Goal: Task Accomplishment & Management: Manage account settings

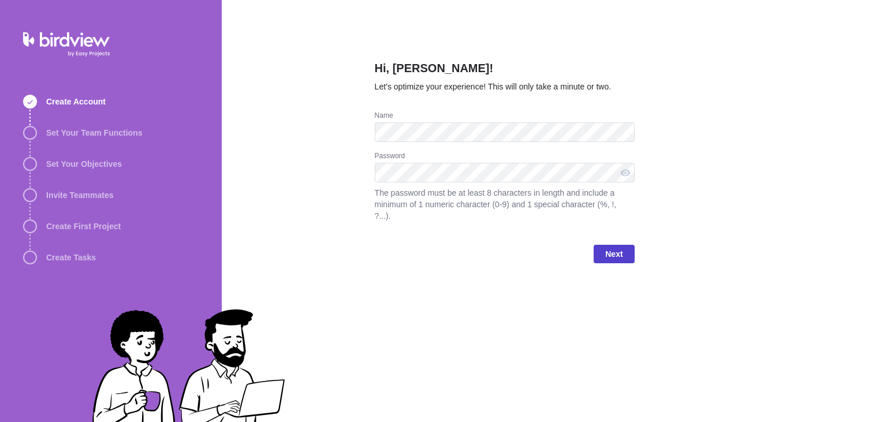
click at [596, 246] on span "Next" at bounding box center [614, 254] width 40 height 18
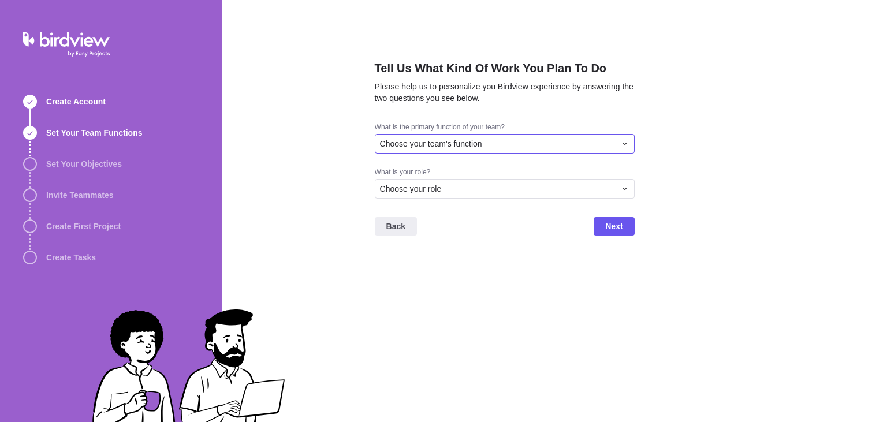
click at [488, 144] on div "Choose your team's function" at bounding box center [498, 144] width 236 height 12
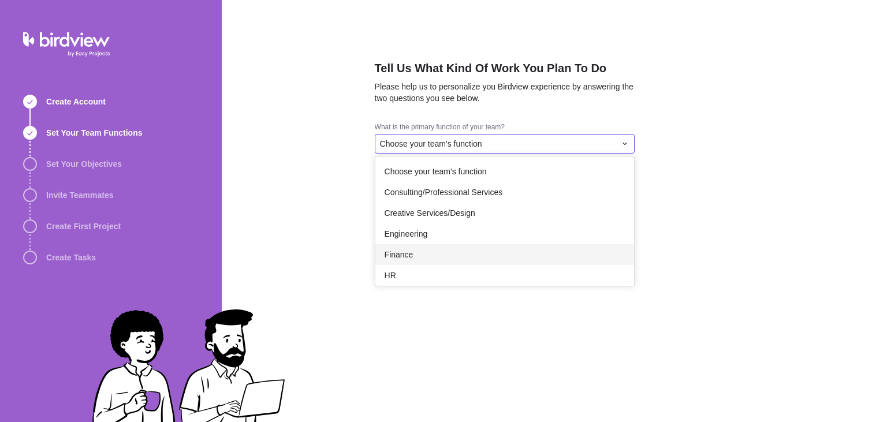
click at [469, 253] on div "Finance" at bounding box center [505, 254] width 259 height 21
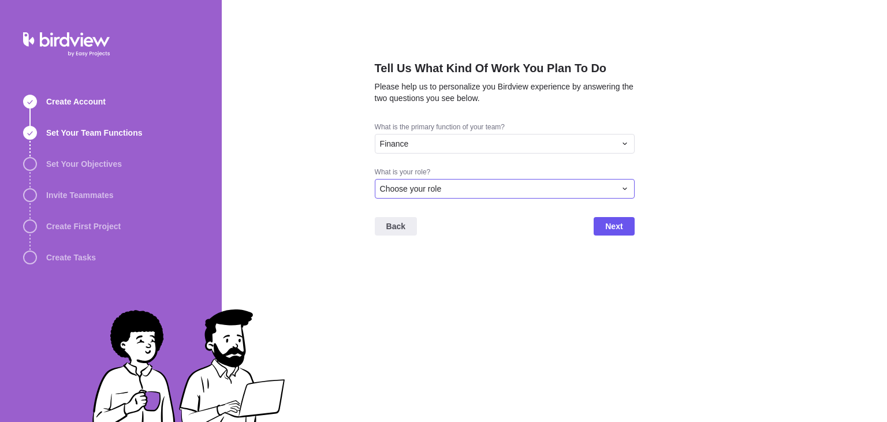
click at [480, 182] on div "Choose your role" at bounding box center [505, 189] width 260 height 20
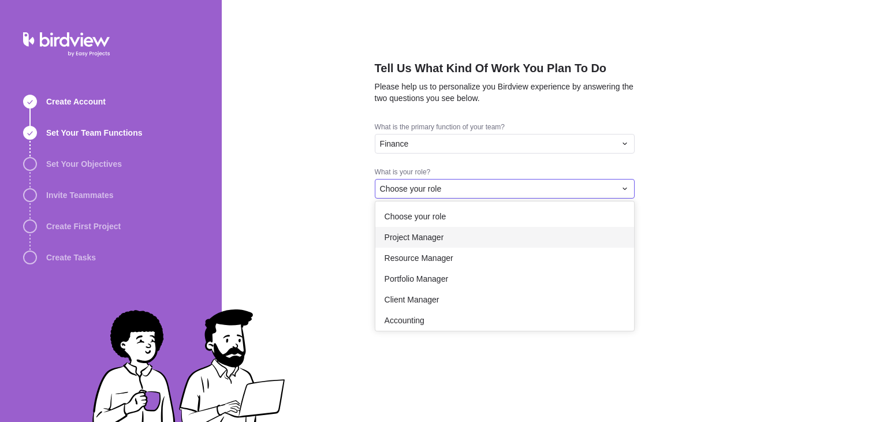
click at [482, 244] on div "Project Manager" at bounding box center [505, 237] width 259 height 21
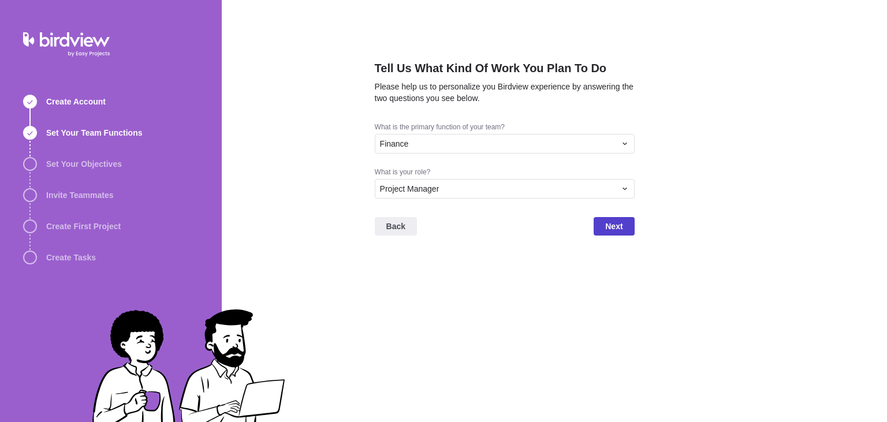
click at [610, 227] on span "Next" at bounding box center [614, 227] width 17 height 14
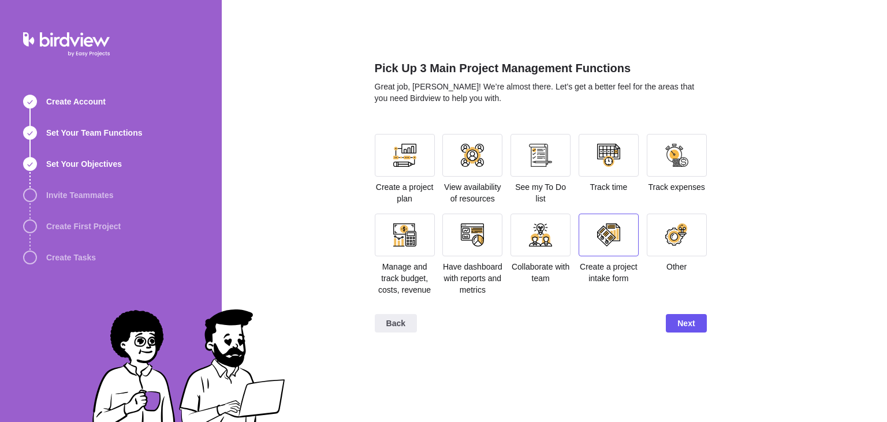
click at [584, 247] on div at bounding box center [609, 235] width 60 height 43
click at [690, 321] on span "Next" at bounding box center [686, 324] width 17 height 14
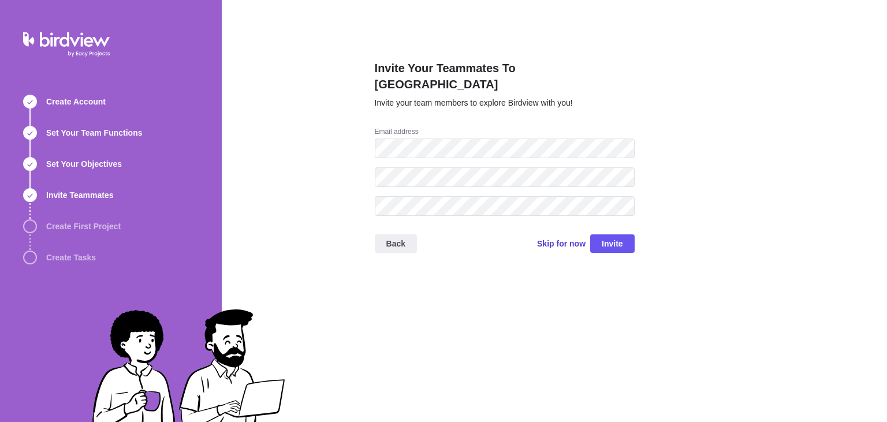
click at [565, 238] on span "Skip for now" at bounding box center [561, 244] width 49 height 12
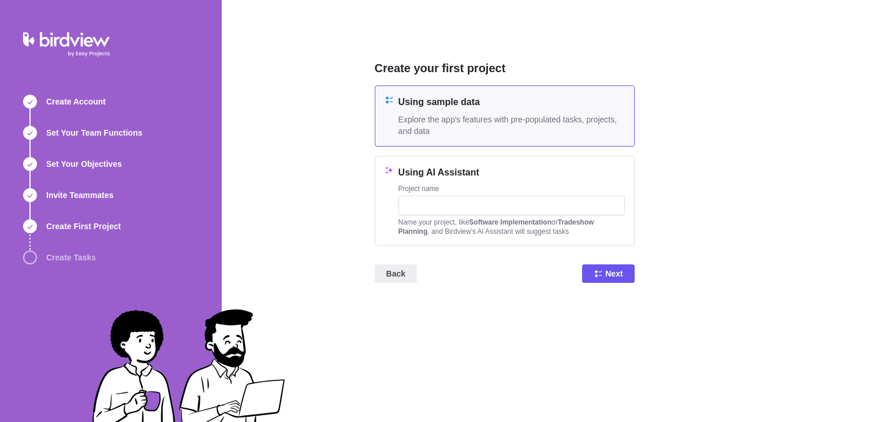
click at [489, 118] on span "Explore the app's features with pre-populated tasks, projects, and data" at bounding box center [512, 125] width 226 height 23
click at [611, 273] on span "Next" at bounding box center [614, 274] width 17 height 14
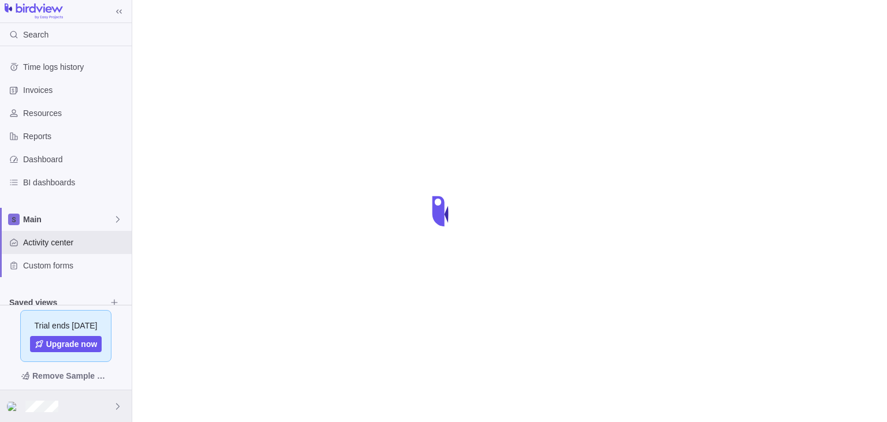
click at [77, 407] on div at bounding box center [66, 407] width 132 height 32
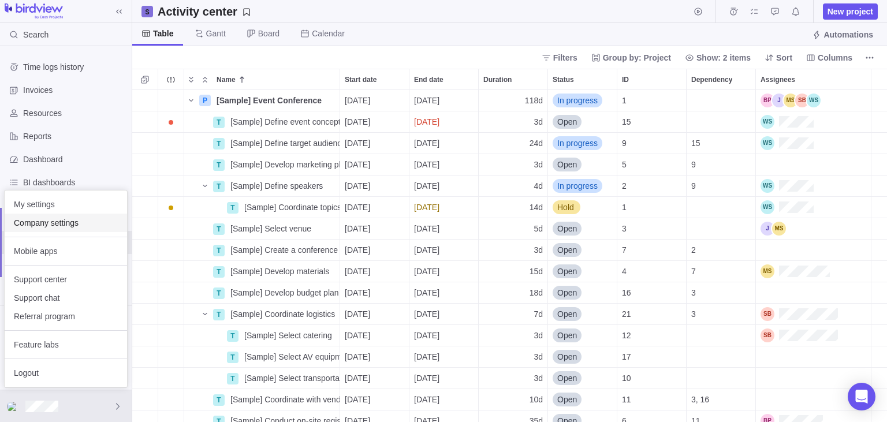
click at [44, 223] on span "Company settings" at bounding box center [66, 223] width 104 height 12
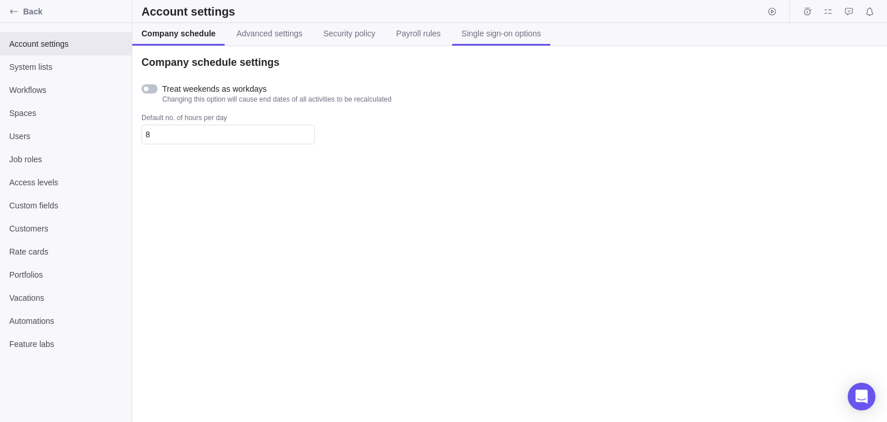
click at [488, 34] on span "Single sign-on options" at bounding box center [502, 34] width 80 height 12
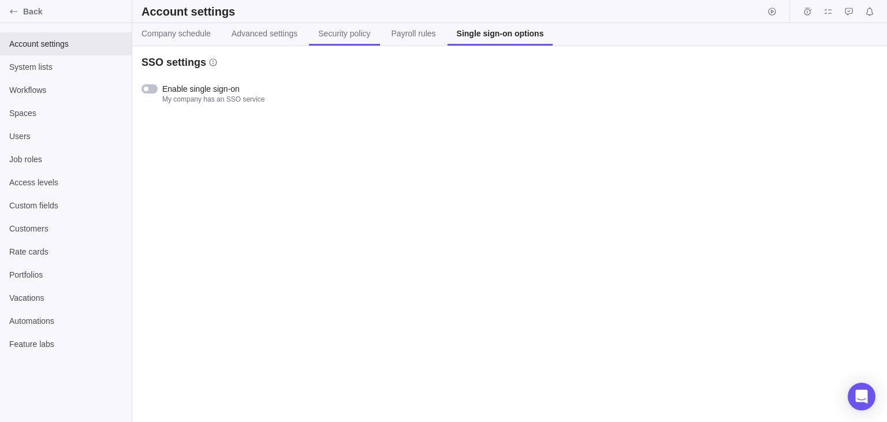
click at [361, 42] on link "Security policy" at bounding box center [344, 34] width 70 height 23
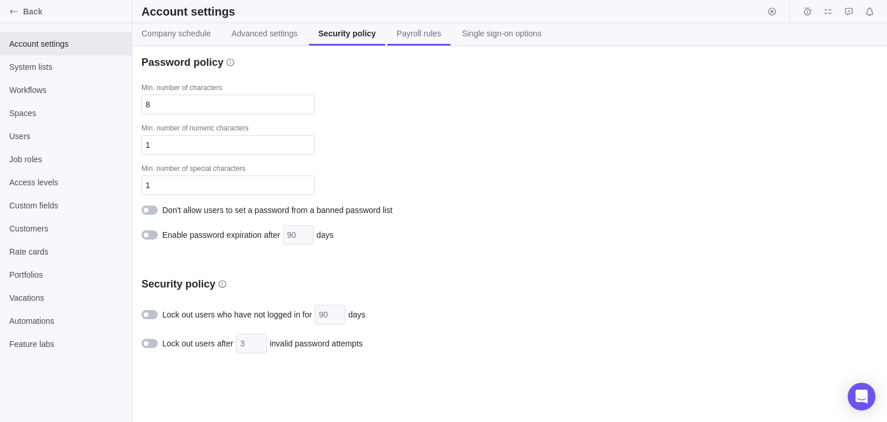
click at [417, 42] on link "Payroll rules" at bounding box center [419, 34] width 63 height 23
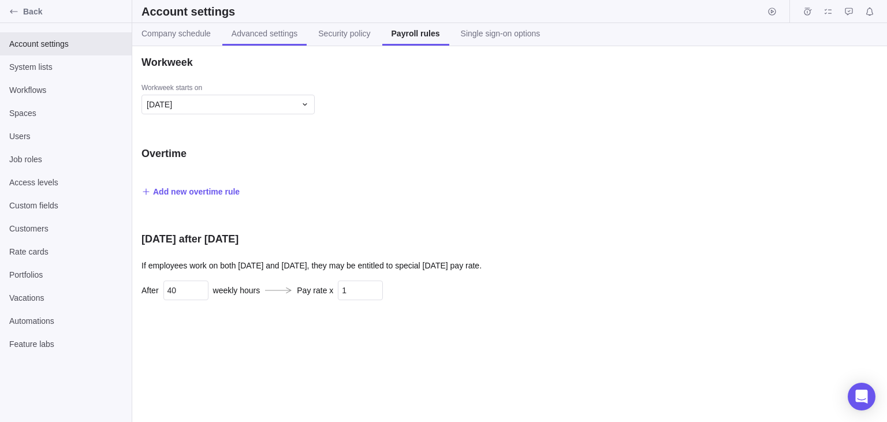
click at [281, 38] on span "Advanced settings" at bounding box center [265, 34] width 66 height 12
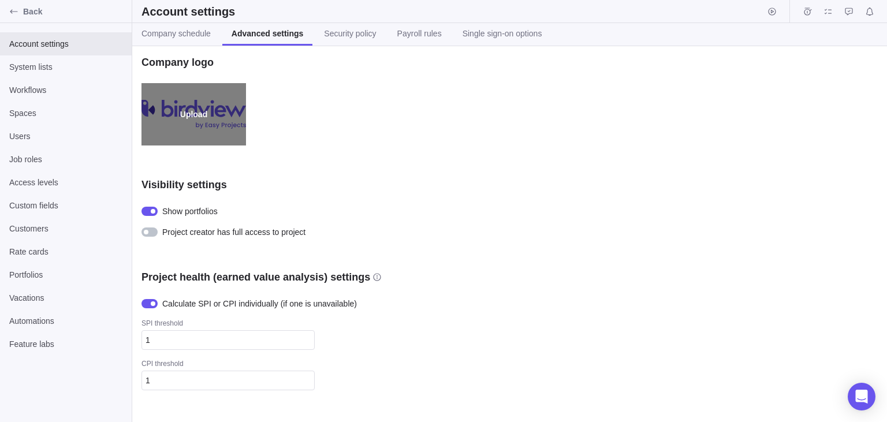
click at [190, 113] on label "Upload" at bounding box center [194, 114] width 105 height 62
click at [0, 0] on input "Upload" at bounding box center [0, 0] width 0 height 0
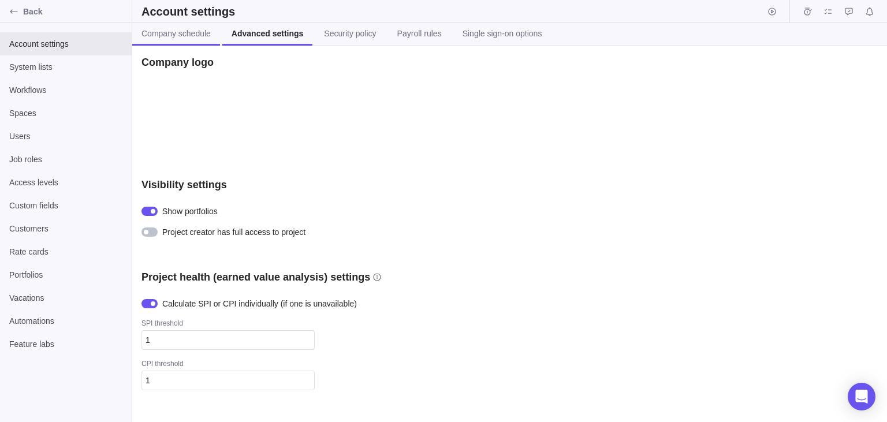
click at [185, 40] on link "Company schedule" at bounding box center [176, 34] width 88 height 23
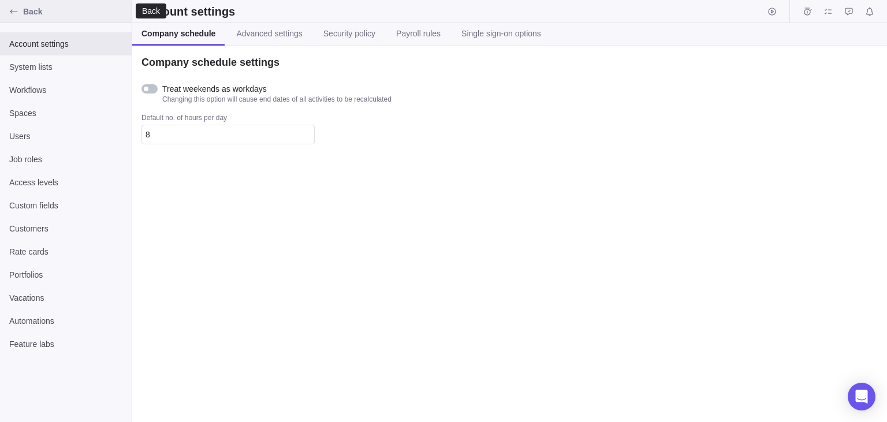
click at [40, 6] on span "Back" at bounding box center [75, 12] width 104 height 12
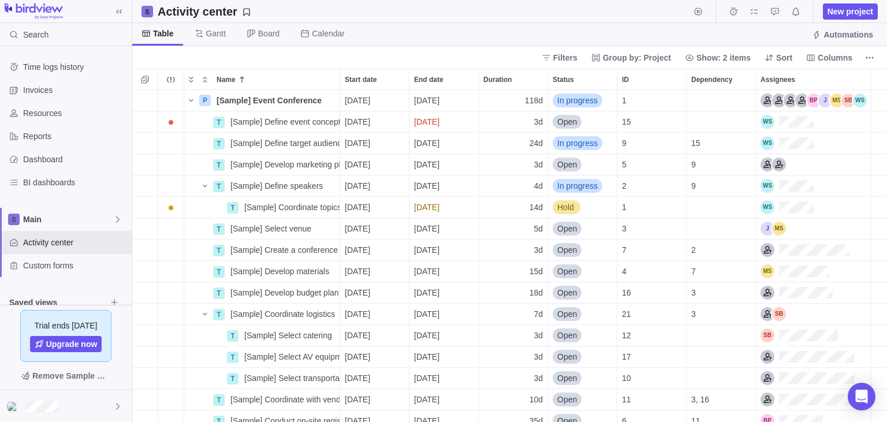
scroll to position [333, 755]
click at [105, 213] on div "Main" at bounding box center [66, 219] width 132 height 23
click at [57, 401] on body "Search Time logs history Invoices Resources Reports Dashboard BI dashboards Mai…" at bounding box center [443, 211] width 887 height 422
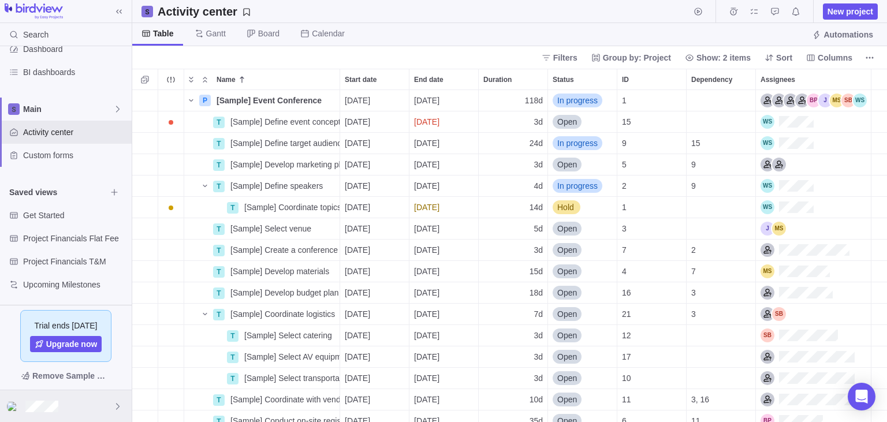
click at [81, 402] on div at bounding box center [66, 407] width 132 height 32
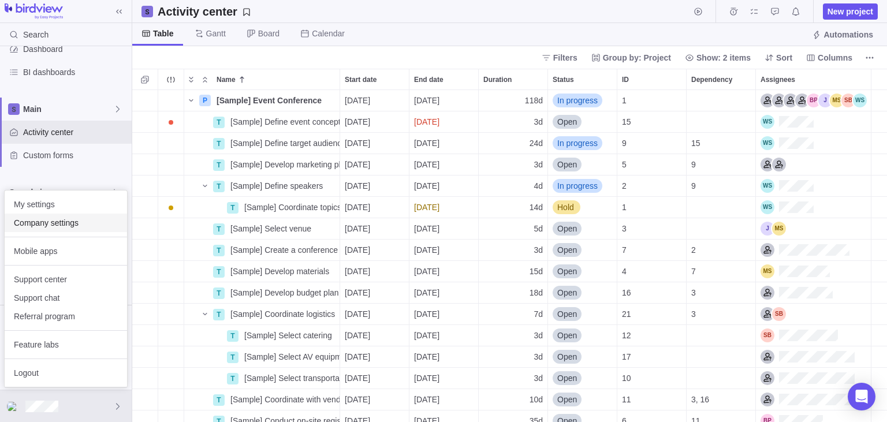
click at [60, 221] on span "Company settings" at bounding box center [66, 223] width 104 height 12
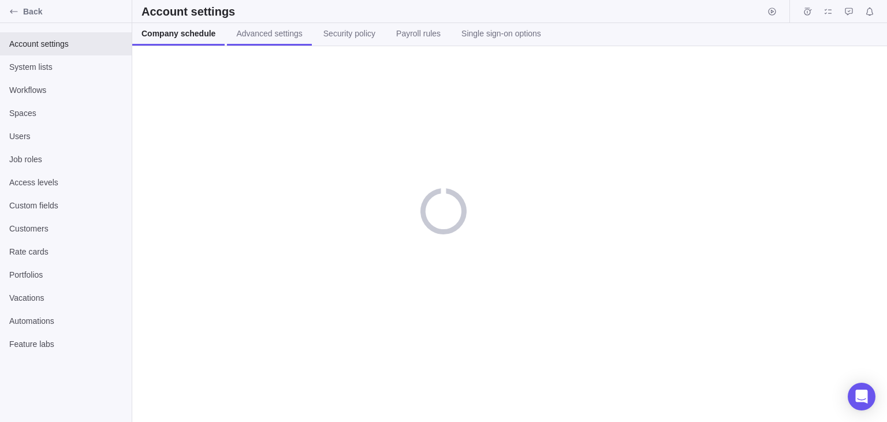
click at [285, 35] on span "Advanced settings" at bounding box center [269, 34] width 66 height 12
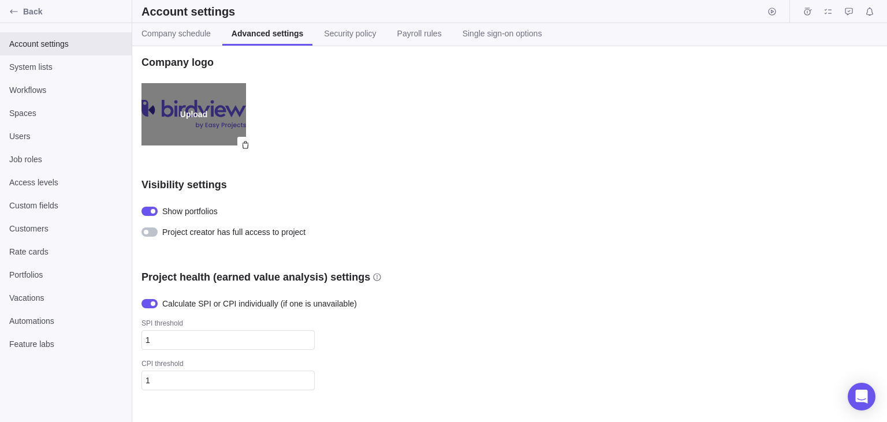
click at [188, 118] on label "Upload" at bounding box center [194, 114] width 105 height 62
click at [0, 0] on input "Upload" at bounding box center [0, 0] width 0 height 0
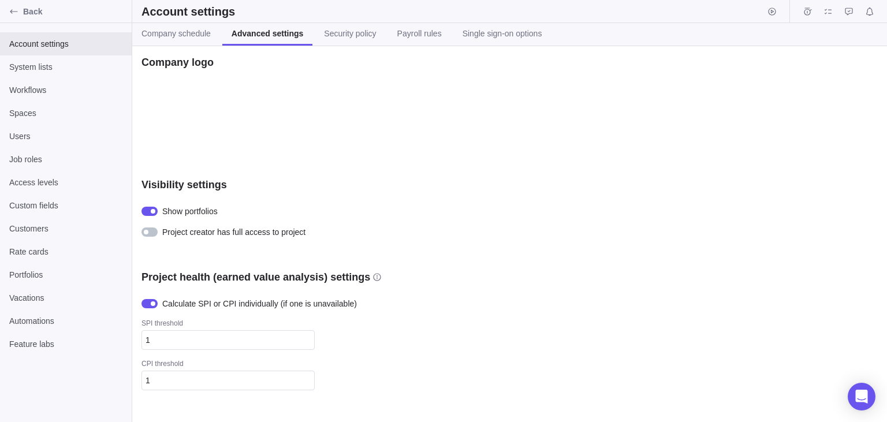
click at [257, 190] on div "Visibility settings" at bounding box center [344, 185] width 404 height 14
click at [15, 9] on icon "Back" at bounding box center [13, 11] width 9 height 9
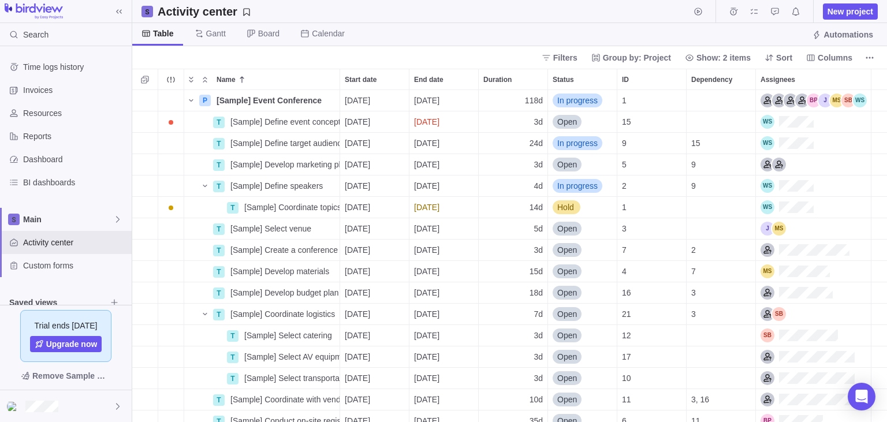
scroll to position [333, 755]
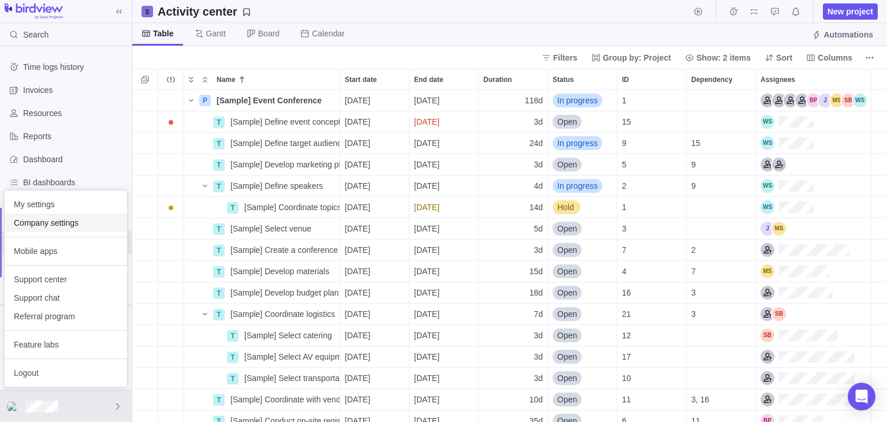
click at [70, 231] on div "Company settings" at bounding box center [66, 223] width 122 height 18
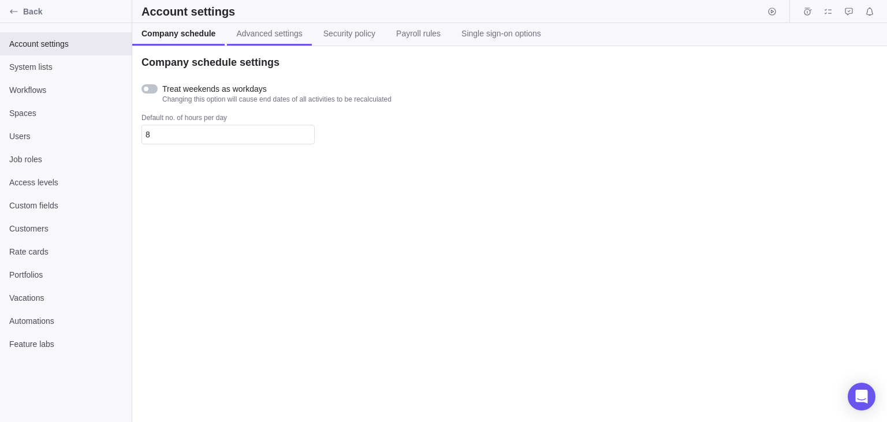
click at [280, 32] on span "Advanced settings" at bounding box center [269, 34] width 66 height 12
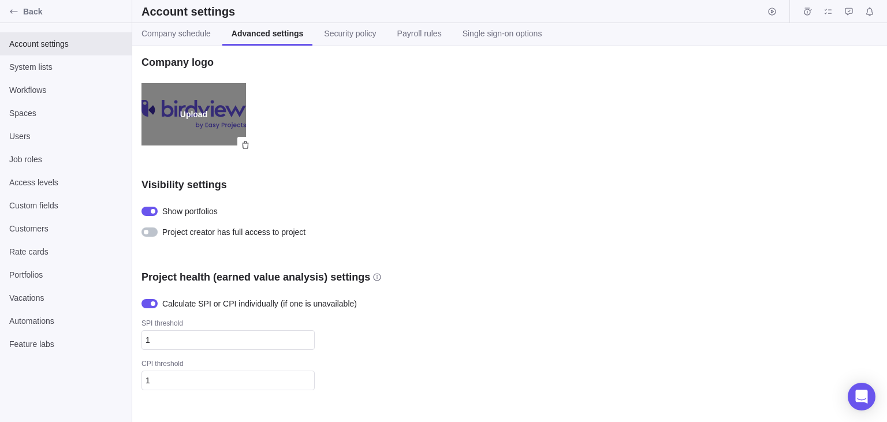
click at [200, 115] on label "Upload" at bounding box center [194, 114] width 105 height 62
click at [0, 0] on input "Upload" at bounding box center [0, 0] width 0 height 0
click at [187, 114] on label "Upload" at bounding box center [194, 114] width 105 height 62
click at [0, 0] on input "Upload" at bounding box center [0, 0] width 0 height 0
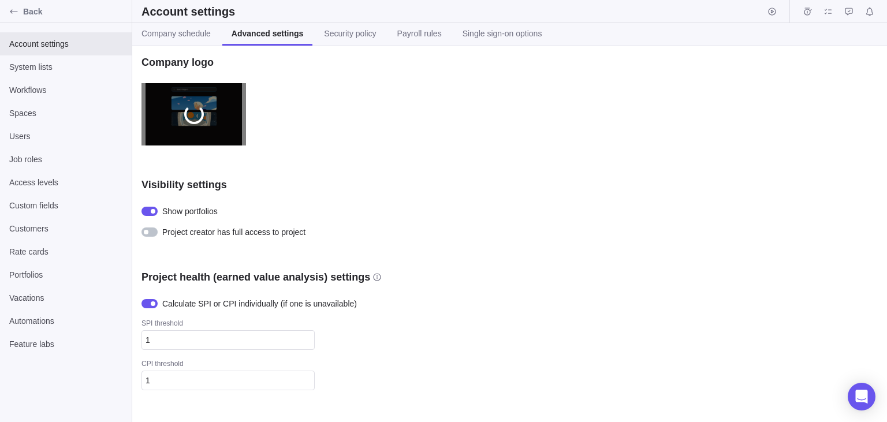
click at [269, 179] on div "Visibility settings" at bounding box center [344, 185] width 404 height 14
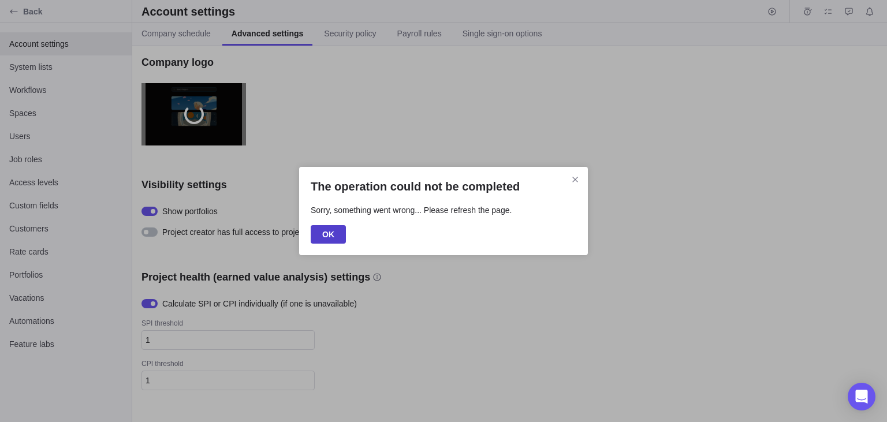
click at [321, 237] on span "OK" at bounding box center [328, 234] width 35 height 18
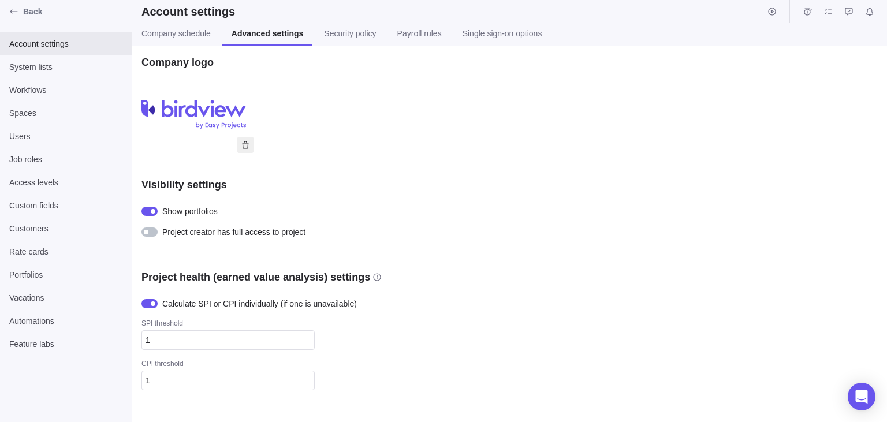
click at [246, 144] on icon at bounding box center [245, 144] width 9 height 9
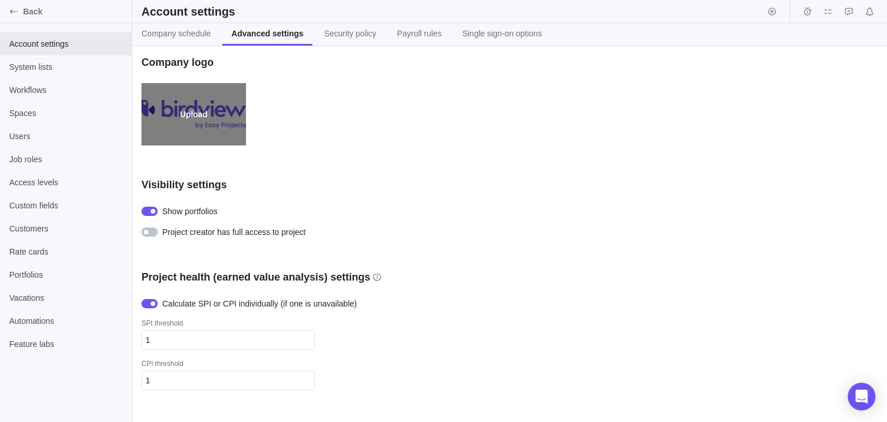
click at [186, 114] on label "Upload" at bounding box center [194, 114] width 105 height 62
click at [0, 0] on input "Upload" at bounding box center [0, 0] width 0 height 0
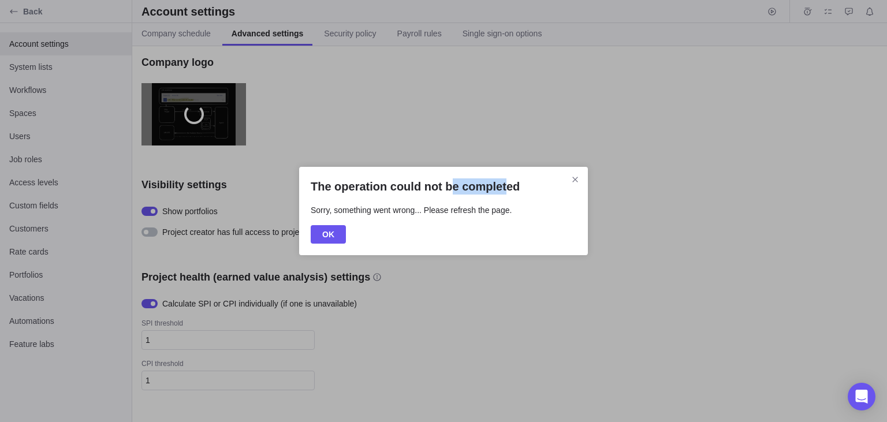
drag, startPoint x: 445, startPoint y: 187, endPoint x: 505, endPoint y: 186, distance: 60.1
click at [505, 186] on h2 "The operation could not be completed" at bounding box center [444, 187] width 266 height 16
click at [418, 218] on p "Sorry, something went wrong... Please refresh the page." at bounding box center [444, 213] width 266 height 18
click at [329, 232] on span "OK" at bounding box center [328, 235] width 12 height 14
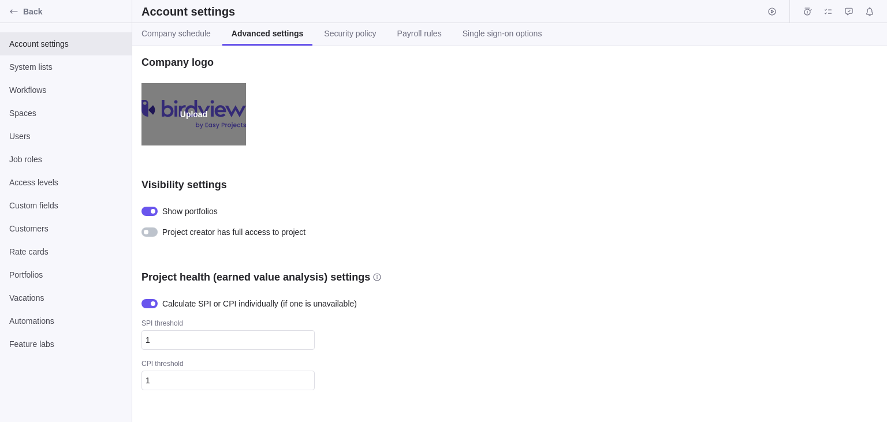
click at [186, 112] on label "Upload" at bounding box center [194, 114] width 105 height 62
click at [0, 0] on input "Upload" at bounding box center [0, 0] width 0 height 0
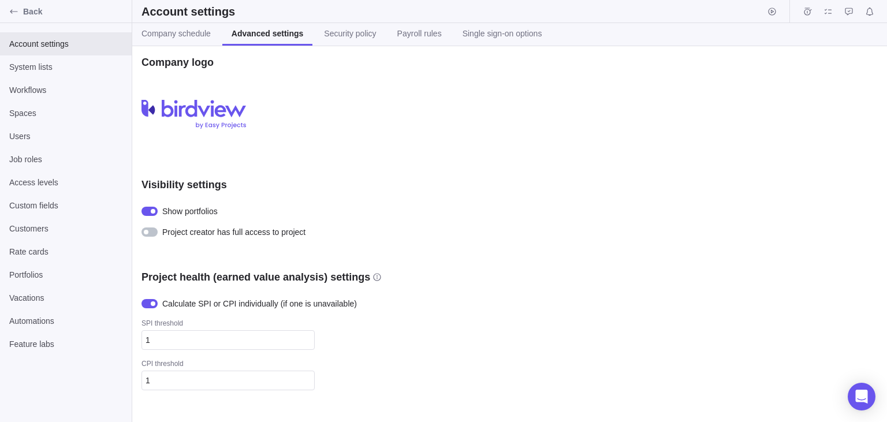
click at [385, 177] on div "Company logo Upload Visibility settings Show portfolios Project creator has ful…" at bounding box center [509, 234] width 755 height 376
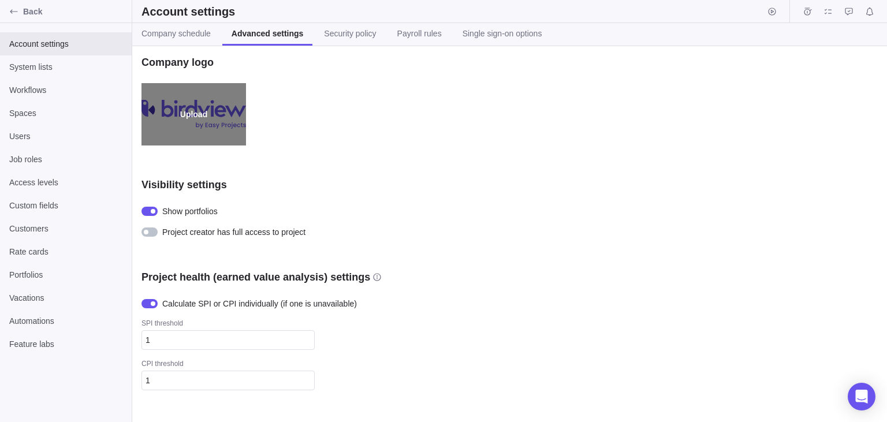
click at [203, 114] on label "Upload" at bounding box center [194, 114] width 105 height 62
click at [0, 0] on input "Upload" at bounding box center [0, 0] width 0 height 0
click at [203, 116] on label "Upload" at bounding box center [194, 114] width 105 height 62
click at [0, 0] on input "Upload" at bounding box center [0, 0] width 0 height 0
click at [202, 101] on label "Upload" at bounding box center [194, 114] width 105 height 62
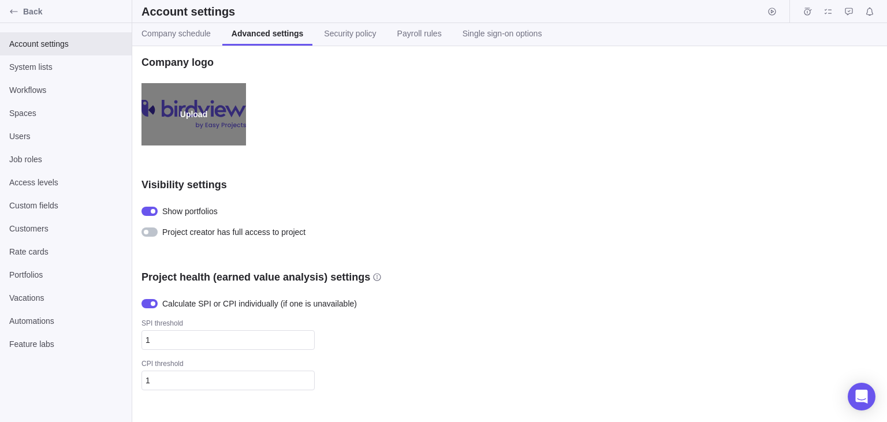
click at [0, 0] on input "Upload" at bounding box center [0, 0] width 0 height 0
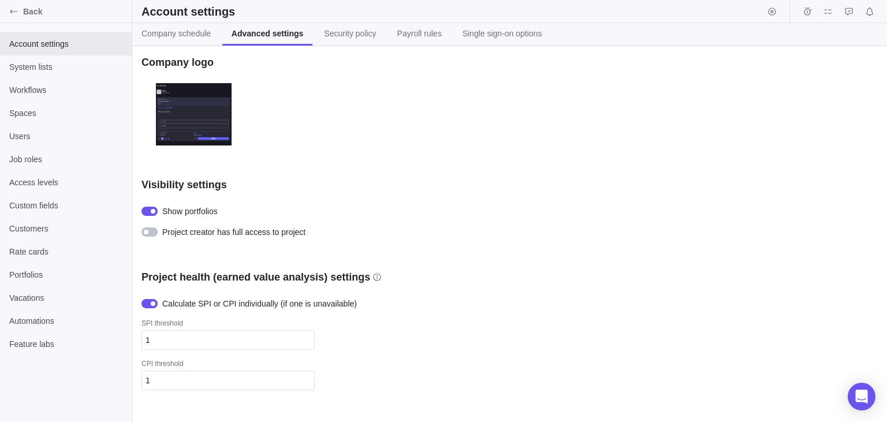
click at [259, 162] on div "Company logo Upload Visibility settings Show portfolios Project creator has ful…" at bounding box center [509, 234] width 755 height 376
click at [22, 8] on div "Back" at bounding box center [14, 11] width 18 height 18
